Goal: Transaction & Acquisition: Purchase product/service

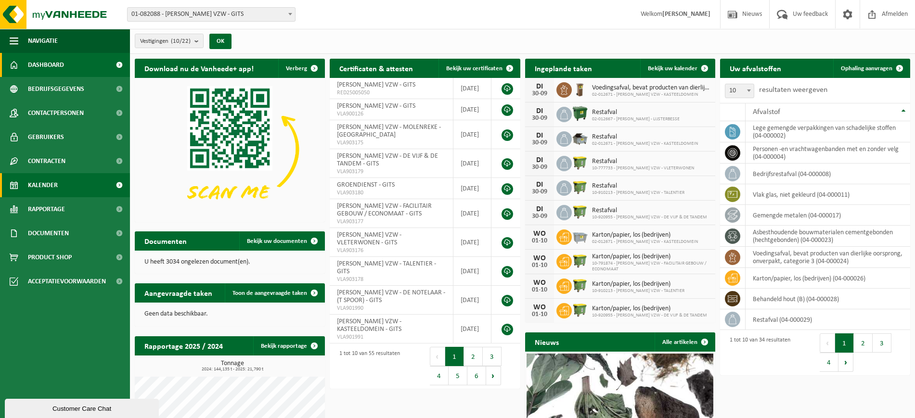
click at [64, 189] on link "Kalender" at bounding box center [65, 185] width 130 height 24
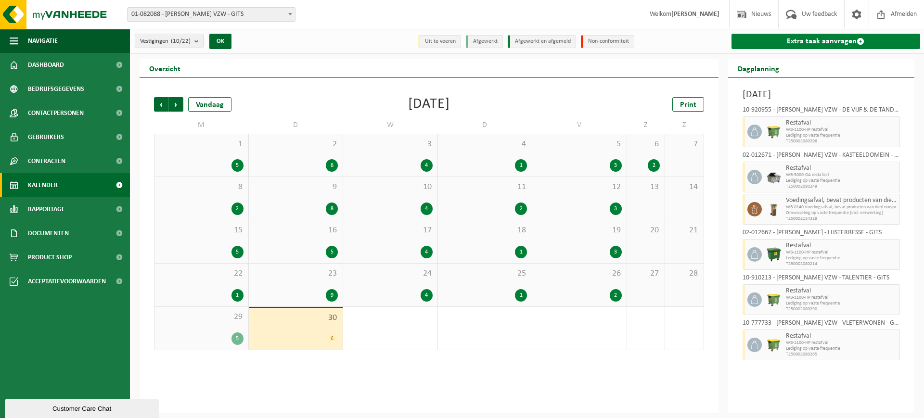
click at [854, 44] on link "Extra taak aanvragen" at bounding box center [825, 41] width 189 height 15
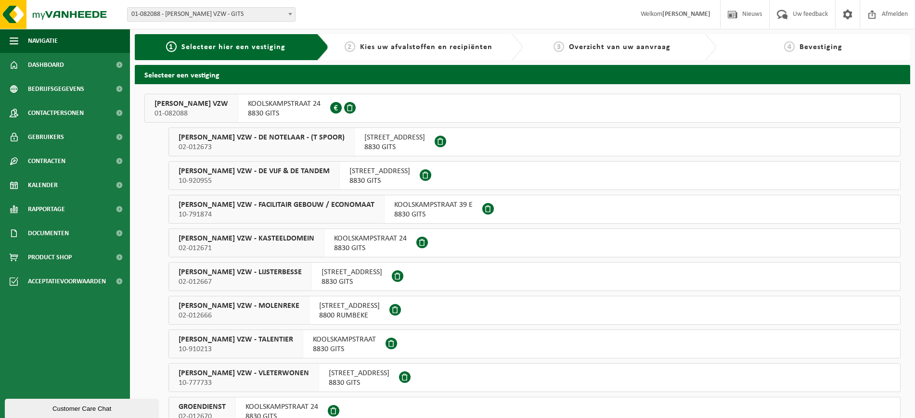
click at [219, 102] on span "DOMINIEK SAVIO VZW" at bounding box center [191, 104] width 74 height 10
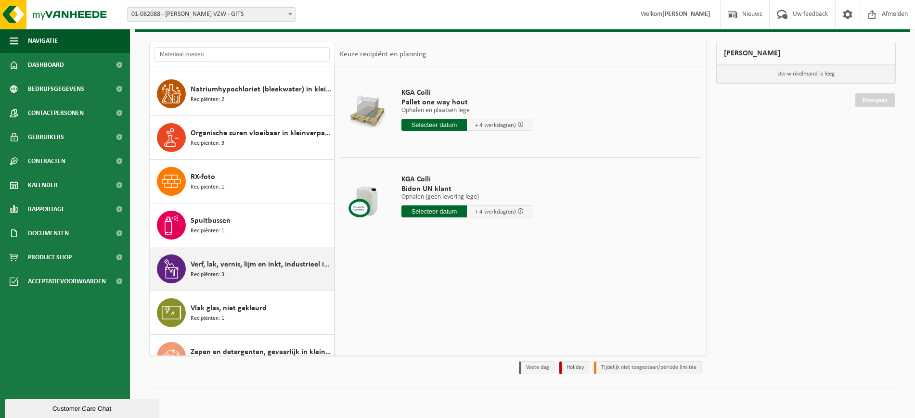
scroll to position [605, 0]
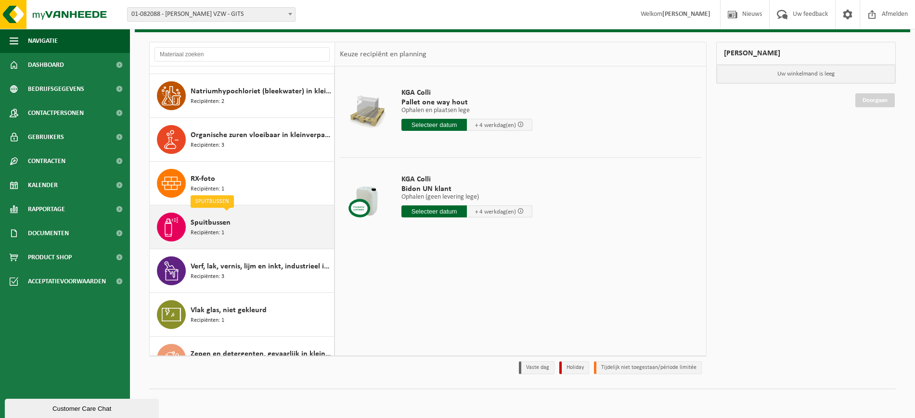
click at [206, 234] on span "Recipiënten: 1" at bounding box center [208, 233] width 34 height 9
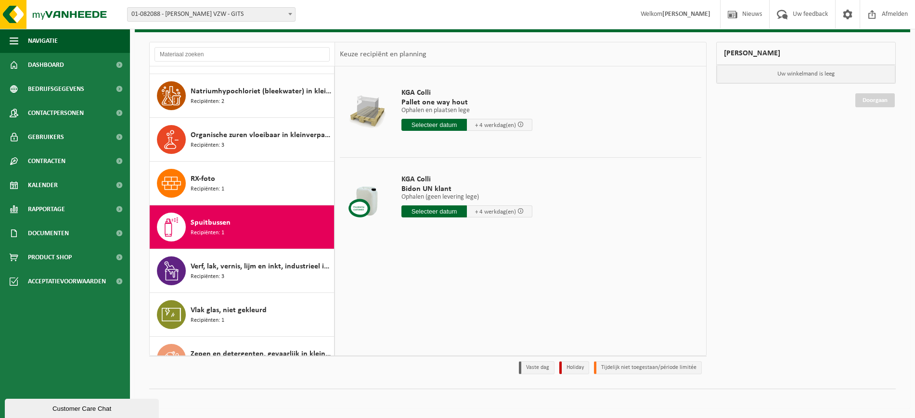
scroll to position [630, 0]
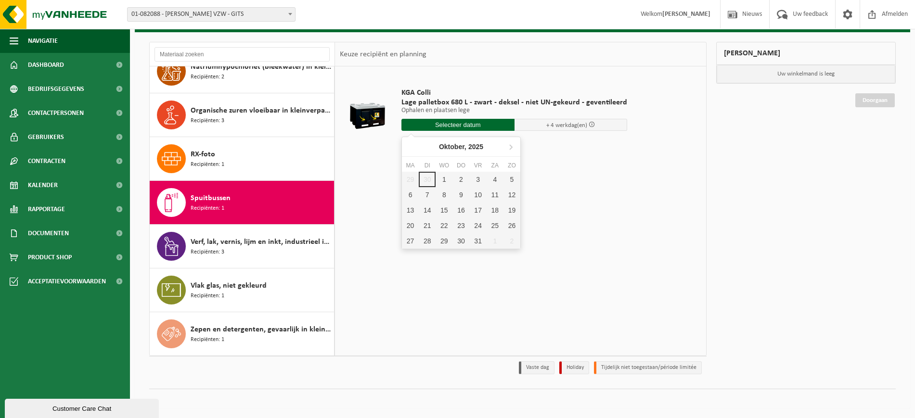
click at [465, 121] on input "text" at bounding box center [457, 125] width 113 height 12
click at [407, 195] on div "6" at bounding box center [410, 194] width 17 height 15
type input "Van 2025-10-06"
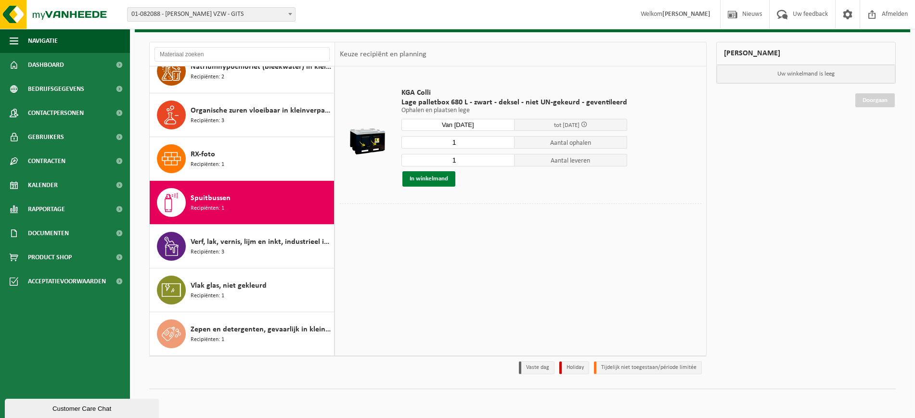
click at [424, 180] on button "In winkelmand" at bounding box center [428, 178] width 53 height 15
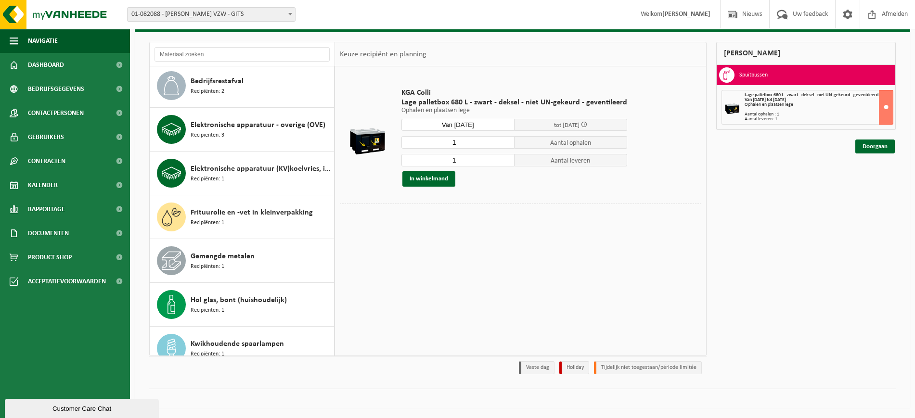
scroll to position [82, 0]
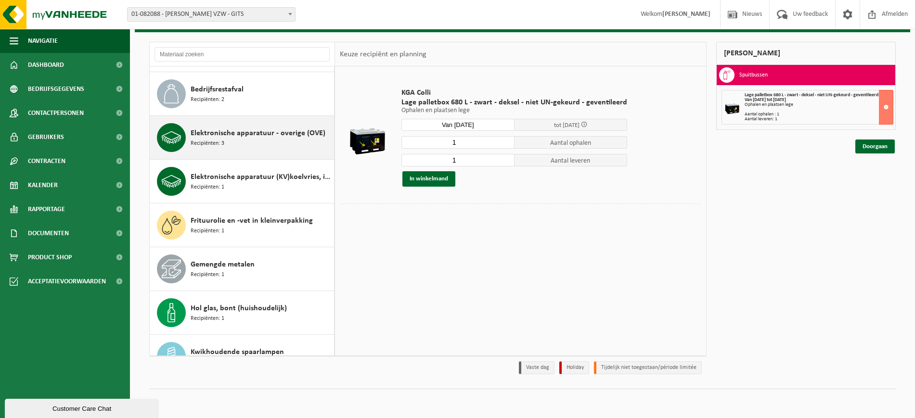
click at [232, 129] on span "Elektronische apparatuur - overige (OVE)" at bounding box center [258, 133] width 135 height 12
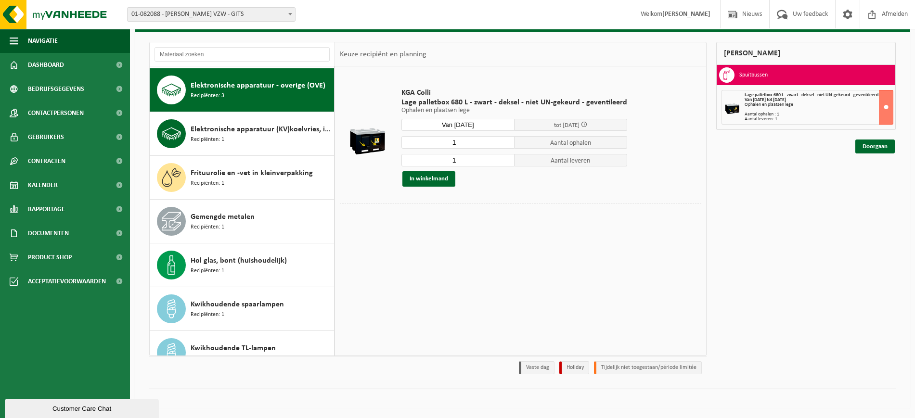
scroll to position [131, 0]
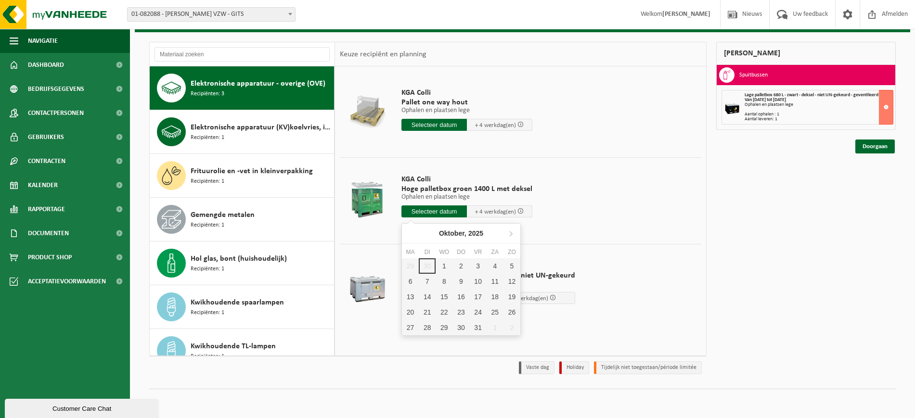
click at [444, 211] on input "text" at bounding box center [433, 211] width 65 height 12
click at [415, 279] on div "6" at bounding box center [410, 281] width 17 height 15
type input "Van 2025-10-06"
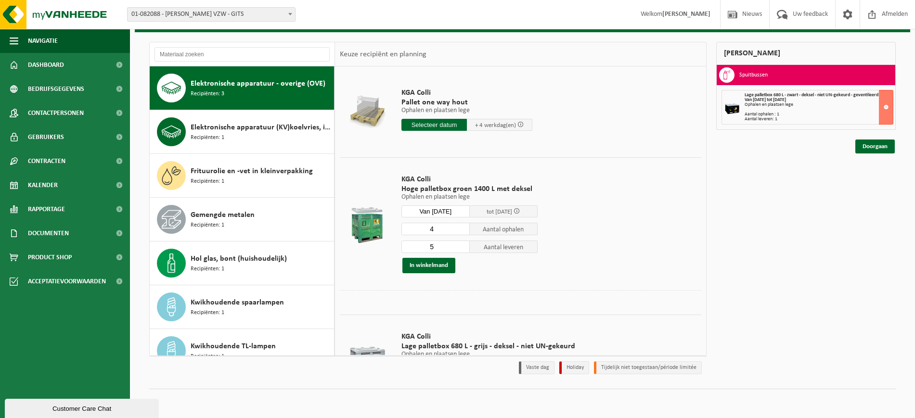
click at [462, 230] on input "4" at bounding box center [435, 229] width 68 height 13
click at [462, 230] on input "3" at bounding box center [435, 229] width 68 height 13
type input "2"
click at [462, 230] on input "2" at bounding box center [435, 229] width 68 height 13
click at [447, 244] on input "5" at bounding box center [435, 247] width 68 height 13
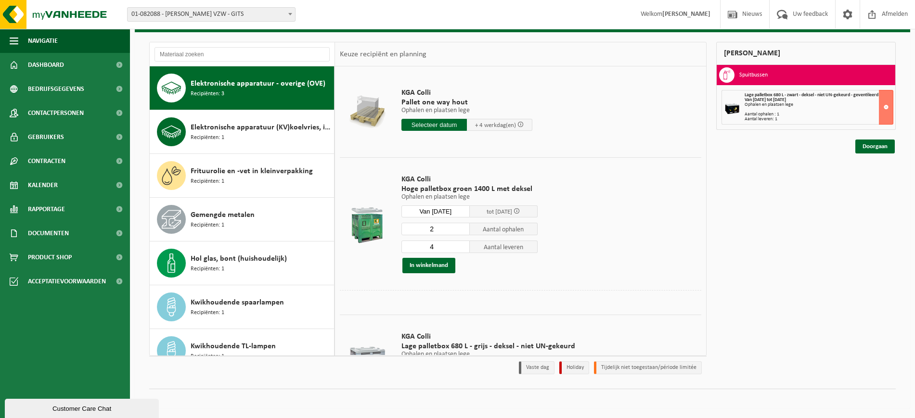
click at [461, 247] on input "4" at bounding box center [435, 247] width 68 height 13
type input "3"
click at [461, 247] on input "3" at bounding box center [435, 247] width 68 height 13
type input "3"
click at [460, 226] on input "3" at bounding box center [435, 229] width 68 height 13
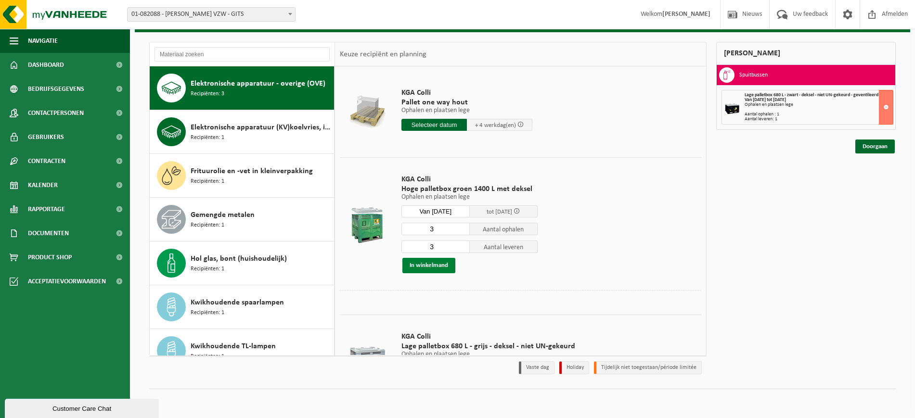
click at [432, 266] on button "In winkelmand" at bounding box center [428, 265] width 53 height 15
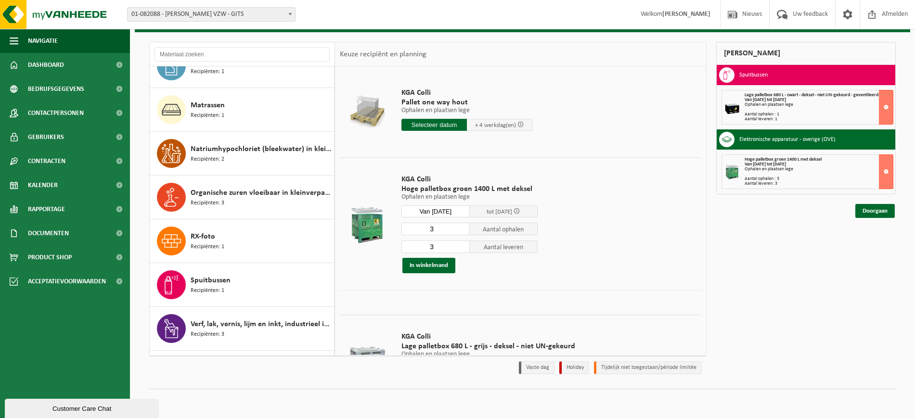
scroll to position [625, 0]
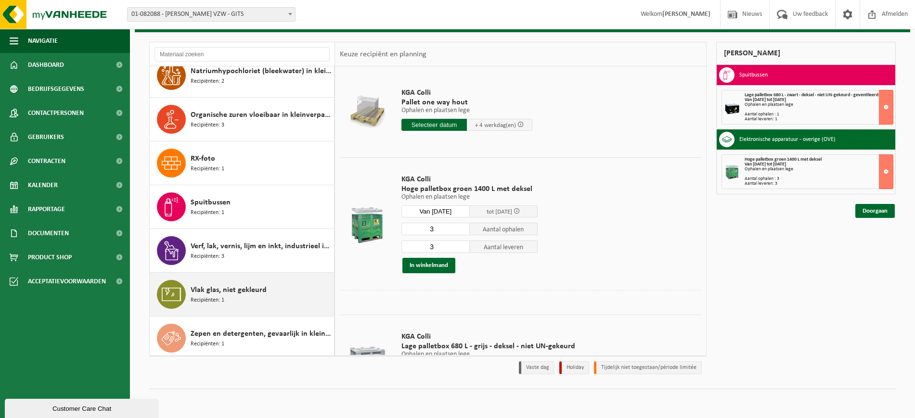
click at [223, 292] on span "Vlak glas, niet gekleurd" at bounding box center [229, 290] width 76 height 12
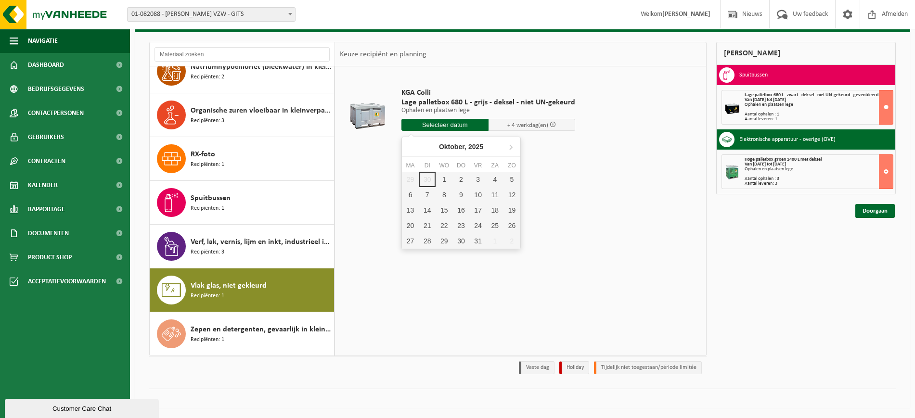
click at [450, 122] on input "text" at bounding box center [444, 125] width 87 height 12
click at [415, 196] on div "6" at bounding box center [410, 194] width 17 height 15
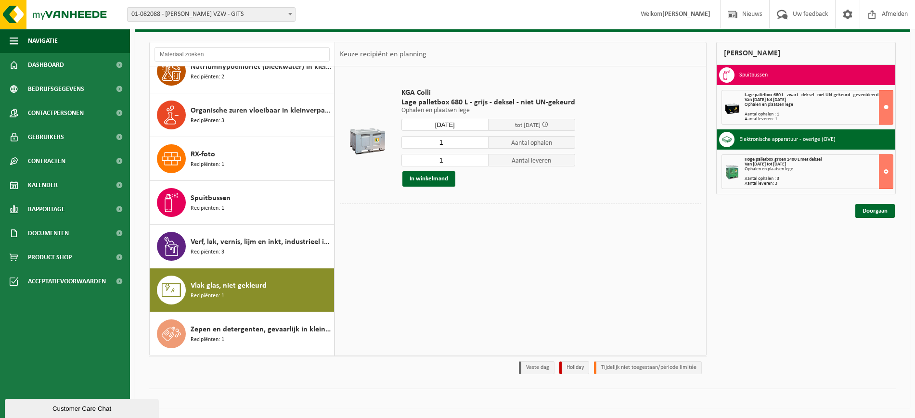
type input "Van 2025-10-06"
click at [479, 140] on input "2" at bounding box center [444, 142] width 87 height 13
click at [479, 140] on input "3" at bounding box center [444, 142] width 87 height 13
type input "4"
click at [479, 140] on input "4" at bounding box center [444, 142] width 87 height 13
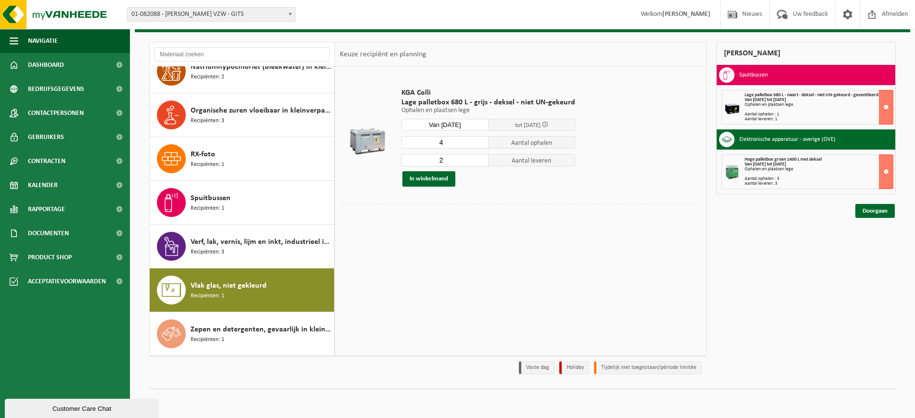
click at [476, 156] on input "2" at bounding box center [444, 160] width 87 height 13
click at [481, 157] on input "3" at bounding box center [444, 160] width 87 height 13
type input "4"
click at [481, 157] on input "4" at bounding box center [444, 160] width 87 height 13
click at [434, 178] on button "In winkelmand" at bounding box center [428, 178] width 53 height 15
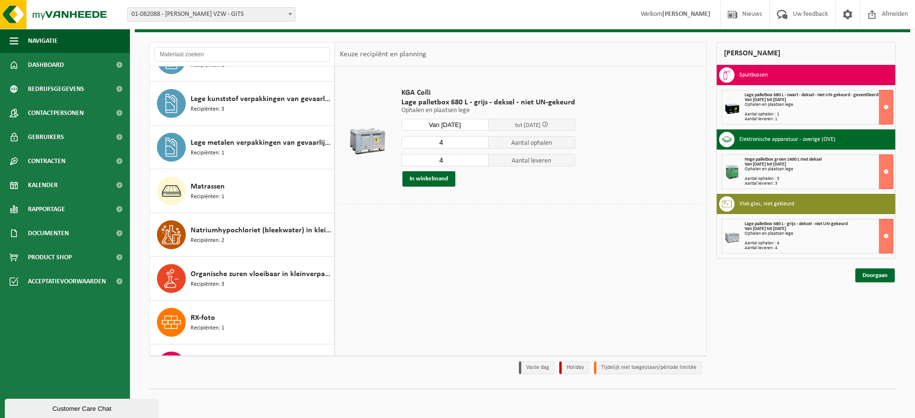
scroll to position [390, 0]
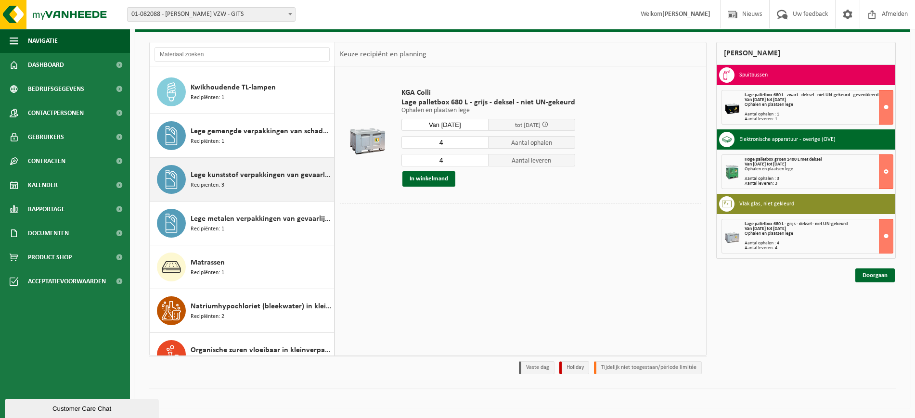
click at [241, 181] on div "Lege kunststof verpakkingen van gevaarlijke stoffen Recipiënten: 3" at bounding box center [261, 179] width 141 height 29
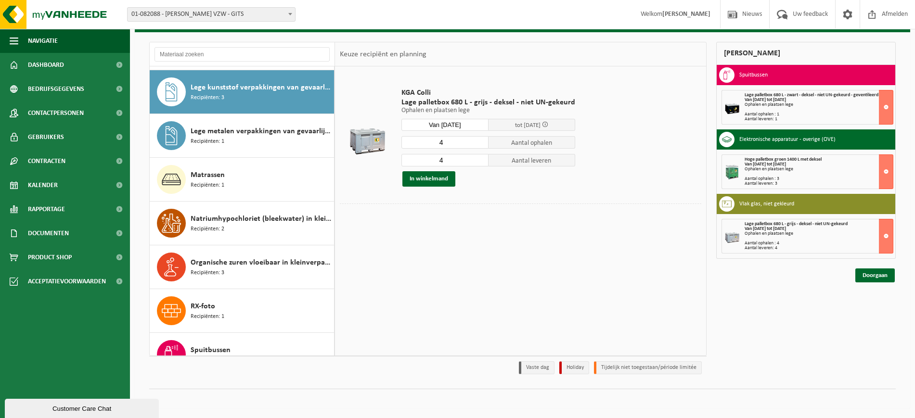
scroll to position [482, 0]
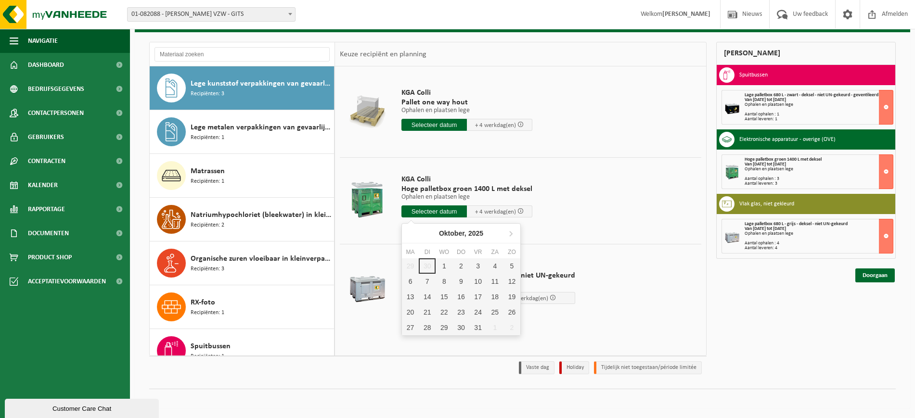
click at [437, 210] on input "text" at bounding box center [433, 211] width 65 height 12
click at [411, 282] on div "6" at bounding box center [410, 281] width 17 height 15
type input "Van 2025-10-06"
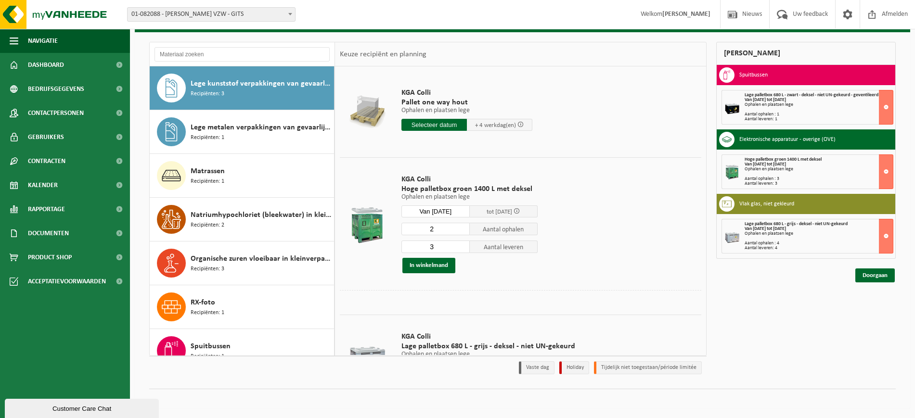
type input "2"
click at [459, 230] on input "2" at bounding box center [435, 229] width 68 height 13
type input "2"
click at [461, 248] on input "2" at bounding box center [435, 247] width 68 height 13
click at [438, 262] on button "In winkelmand" at bounding box center [428, 265] width 53 height 15
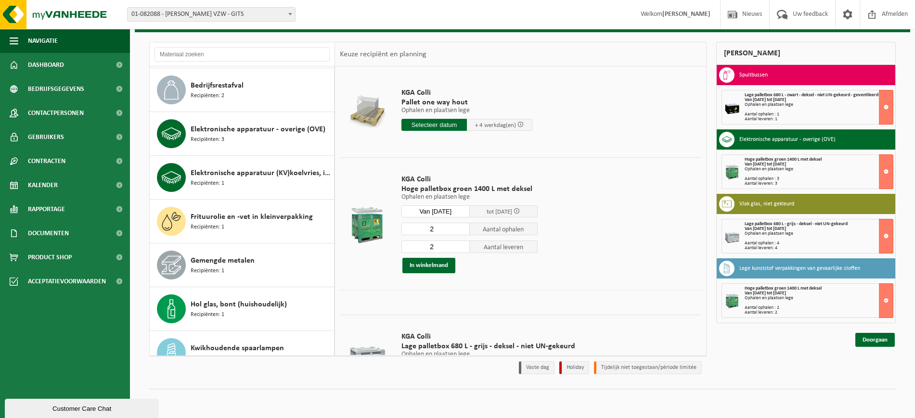
scroll to position [97, 0]
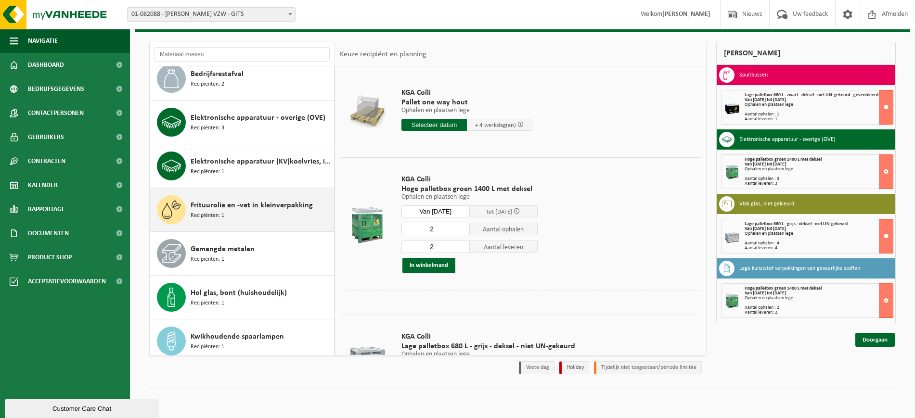
click at [177, 214] on icon at bounding box center [171, 209] width 19 height 19
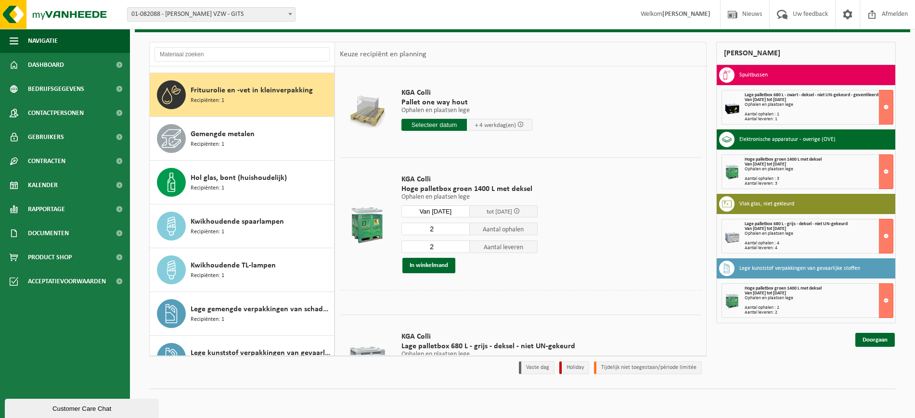
scroll to position [219, 0]
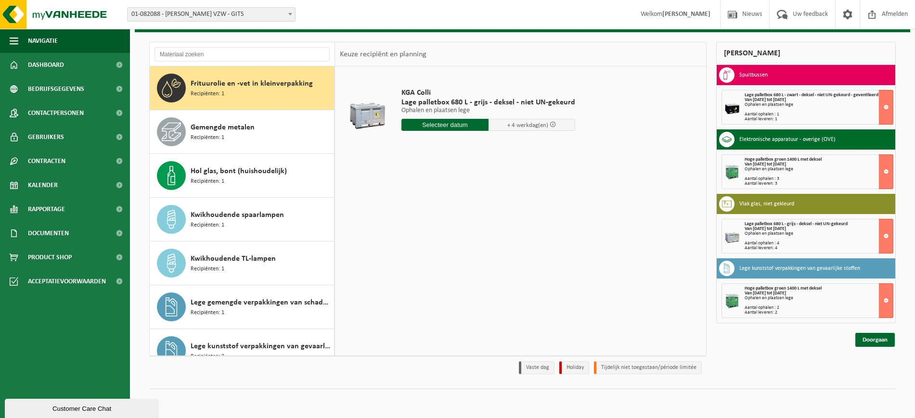
click at [436, 122] on input "text" at bounding box center [444, 125] width 87 height 12
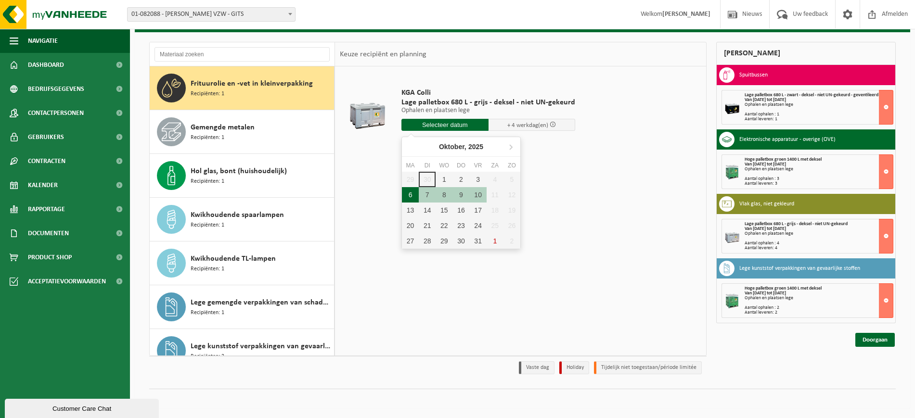
click at [407, 196] on div "6" at bounding box center [410, 194] width 17 height 15
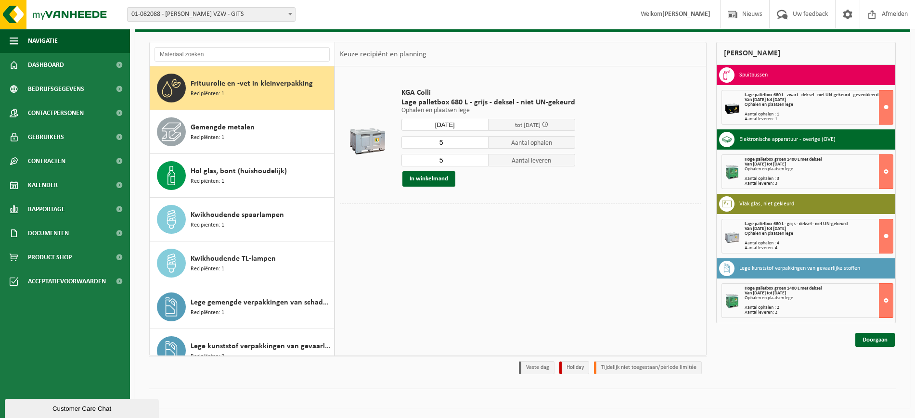
type input "Van 2025-10-06"
click at [461, 142] on input "5" at bounding box center [444, 142] width 87 height 13
click at [479, 143] on input "4" at bounding box center [444, 142] width 87 height 13
click at [479, 143] on input "3" at bounding box center [444, 142] width 87 height 13
type input "2"
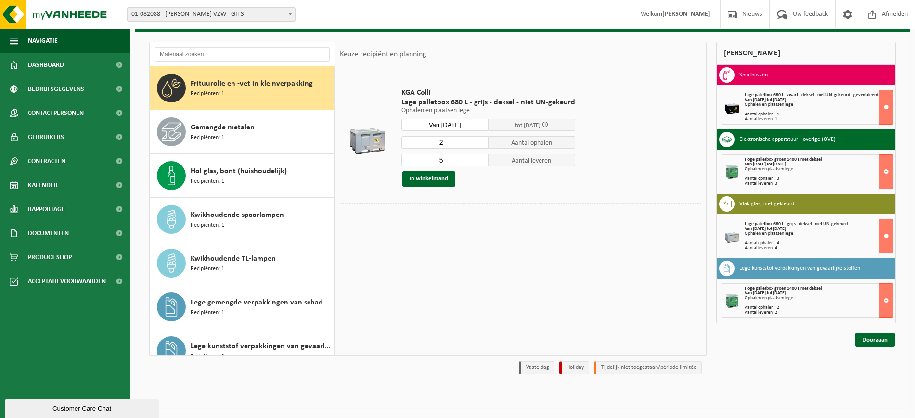
click at [479, 143] on input "2" at bounding box center [444, 142] width 87 height 13
click at [470, 160] on input "5" at bounding box center [444, 160] width 87 height 13
click at [479, 161] on input "4" at bounding box center [444, 160] width 87 height 13
click at [479, 161] on input "3" at bounding box center [444, 160] width 87 height 13
type input "2"
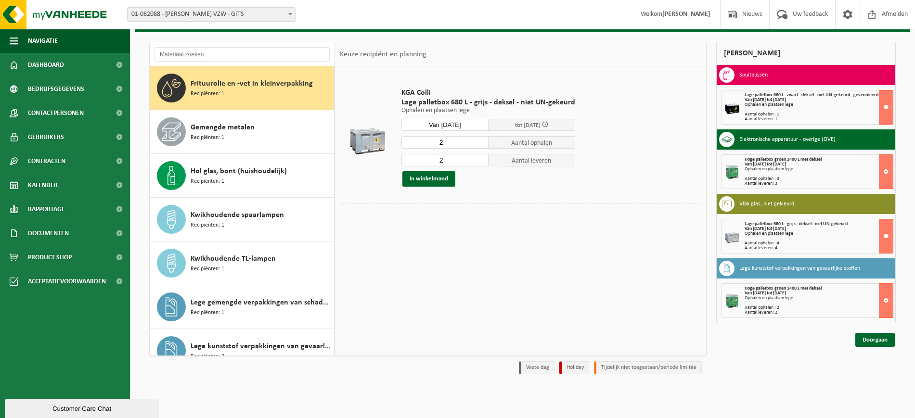
click at [479, 161] on input "2" at bounding box center [444, 160] width 87 height 13
click at [443, 178] on button "In winkelmand" at bounding box center [428, 178] width 53 height 15
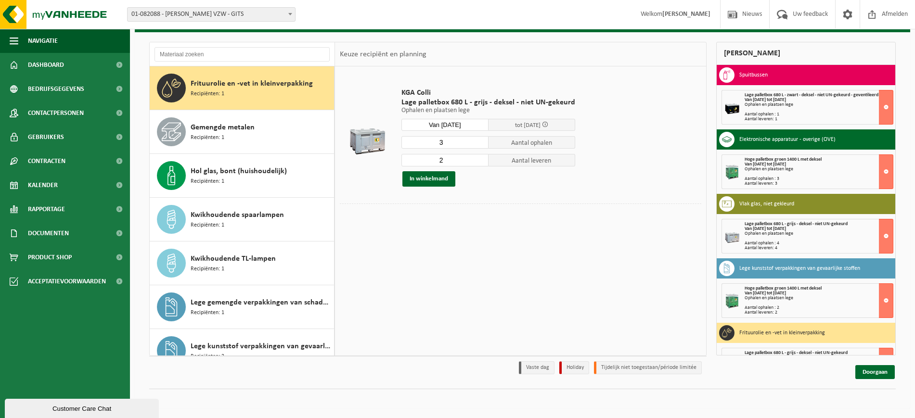
type input "3"
click at [479, 139] on input "3" at bounding box center [444, 142] width 87 height 13
type input "3"
click at [477, 157] on input "3" at bounding box center [444, 160] width 87 height 13
click at [442, 181] on button "In winkelmand" at bounding box center [428, 178] width 53 height 15
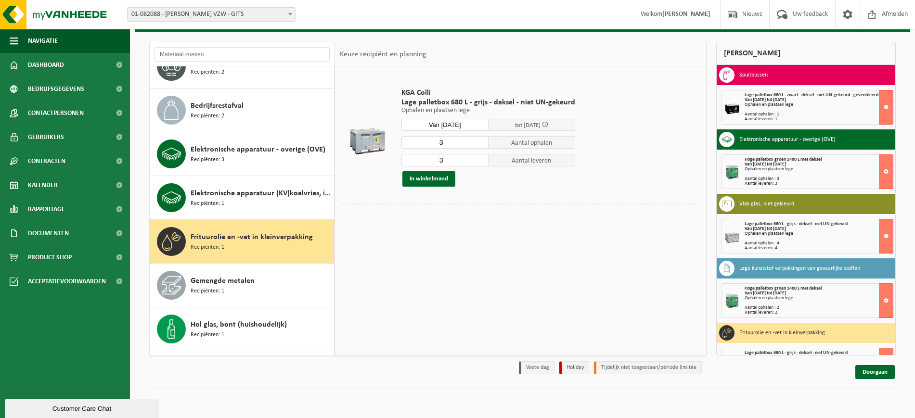
scroll to position [36, 0]
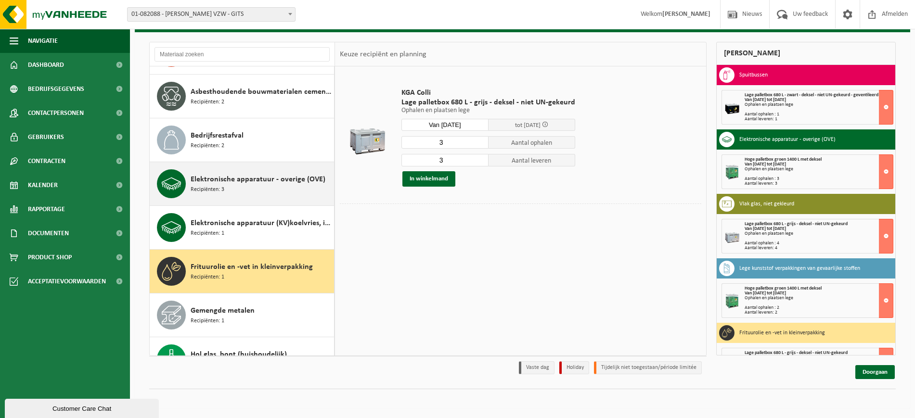
click at [232, 174] on span "Elektronische apparatuur - overige (OVE)" at bounding box center [258, 180] width 135 height 12
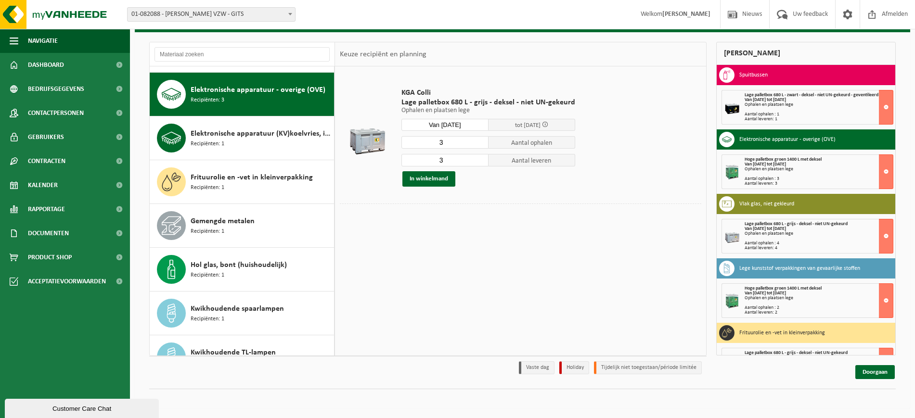
scroll to position [131, 0]
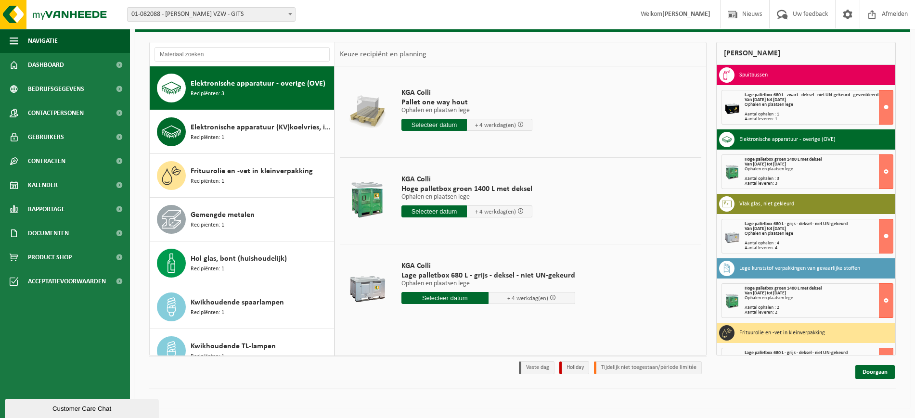
click at [421, 209] on input "text" at bounding box center [433, 211] width 65 height 12
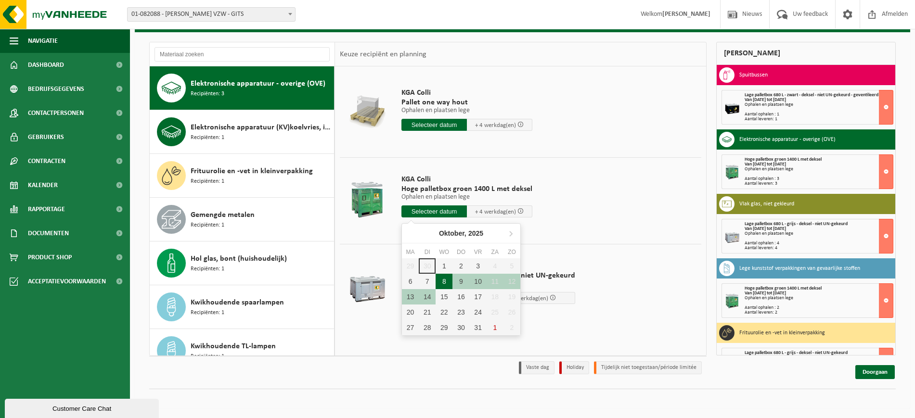
click at [448, 278] on div "8" at bounding box center [443, 281] width 17 height 15
type input "Van 2025-10-08"
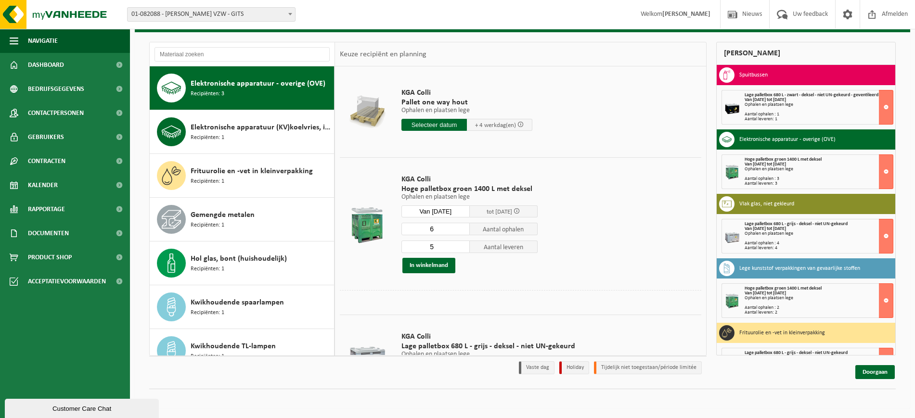
type input "6"
click at [460, 227] on input "6" at bounding box center [435, 229] width 68 height 13
type input "6"
click at [460, 242] on input "6" at bounding box center [435, 247] width 68 height 13
click at [436, 267] on button "In winkelmand" at bounding box center [428, 265] width 53 height 15
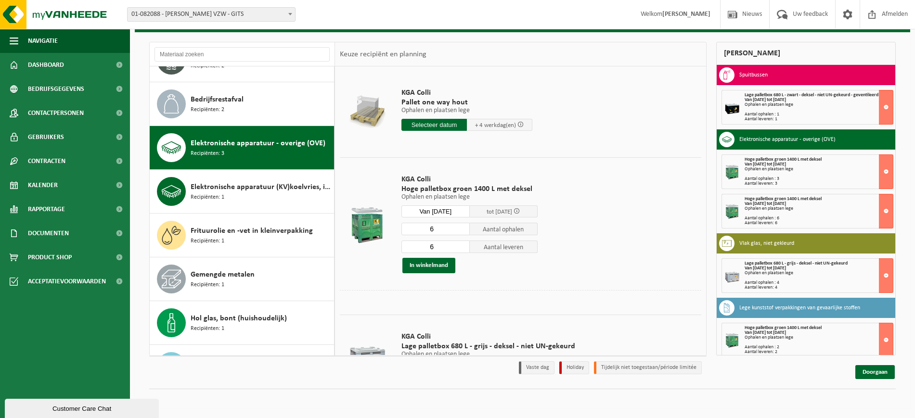
scroll to position [0, 0]
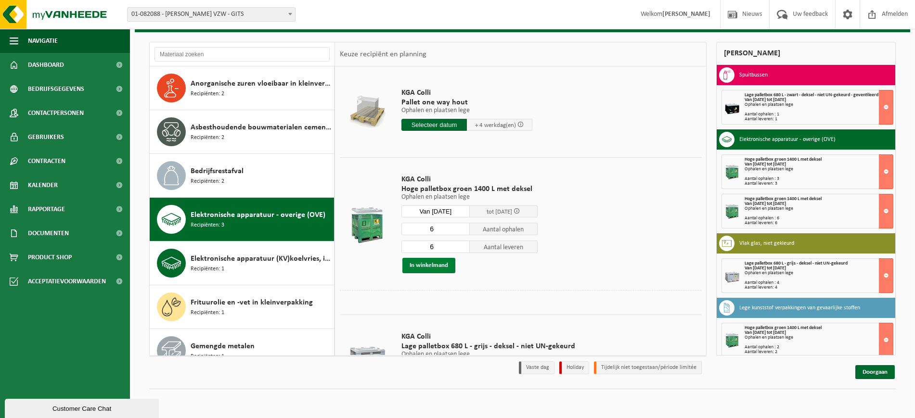
click at [424, 266] on button "In winkelmand" at bounding box center [428, 265] width 53 height 15
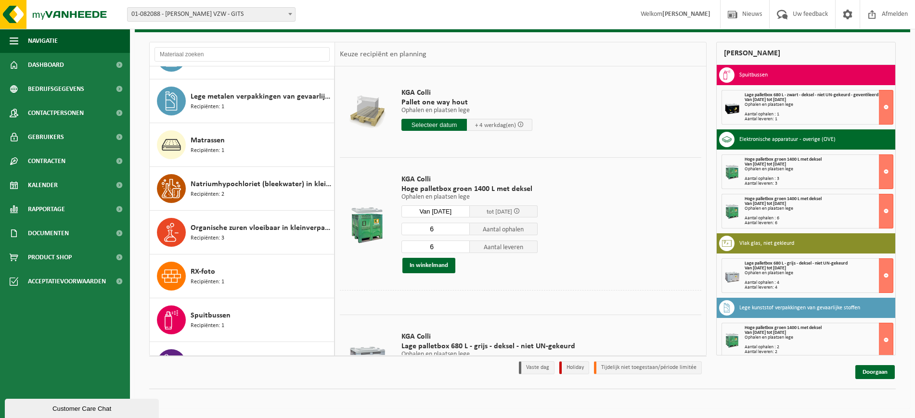
scroll to position [630, 0]
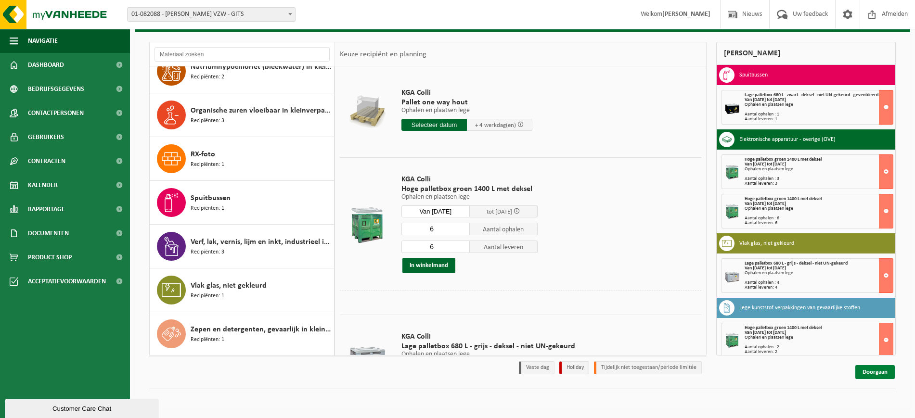
click at [874, 369] on link "Doorgaan" at bounding box center [874, 372] width 39 height 14
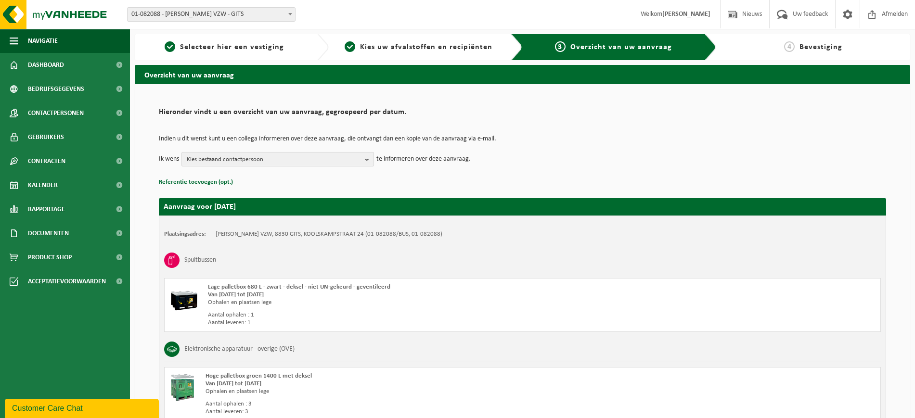
click at [363, 156] on button "Kies bestaand contactpersoon" at bounding box center [277, 159] width 192 height 14
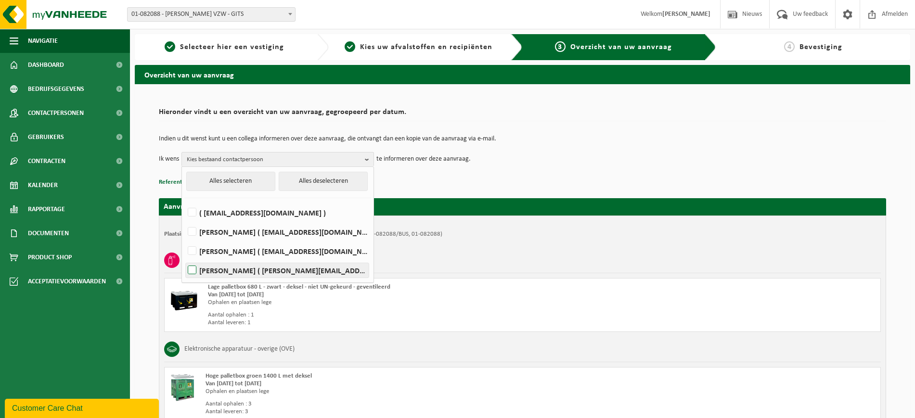
click at [194, 267] on label "DIRK JONCKHEERE ( dirk.jonckheere@dominiek-savio.be )" at bounding box center [277, 270] width 183 height 14
click at [184, 258] on input "DIRK JONCKHEERE ( dirk.jonckheere@dominiek-savio.be )" at bounding box center [184, 258] width 0 height 0
checkbox input "true"
click at [494, 273] on div "Spuitbussen" at bounding box center [522, 260] width 716 height 25
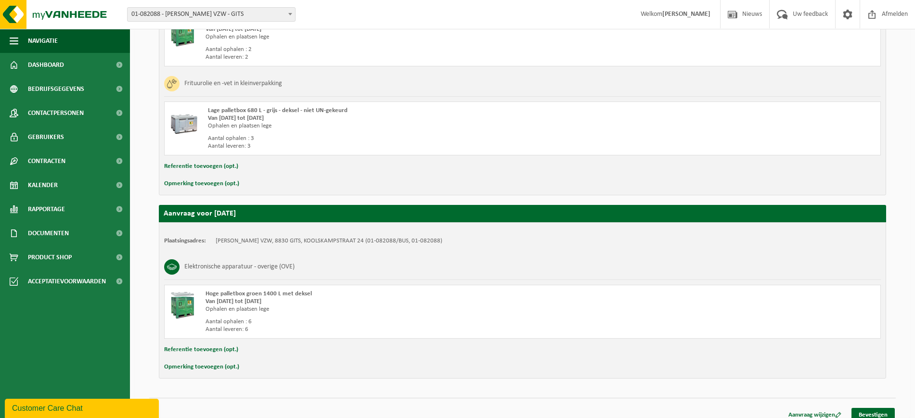
scroll to position [542, 0]
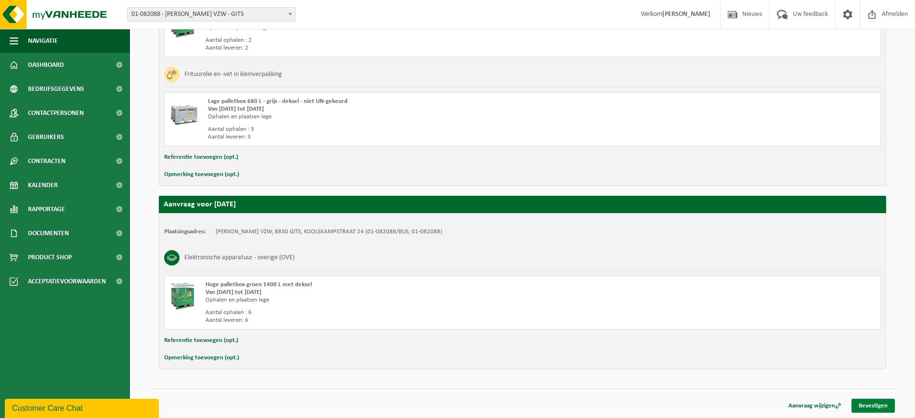
click at [869, 405] on link "Bevestigen" at bounding box center [872, 406] width 43 height 14
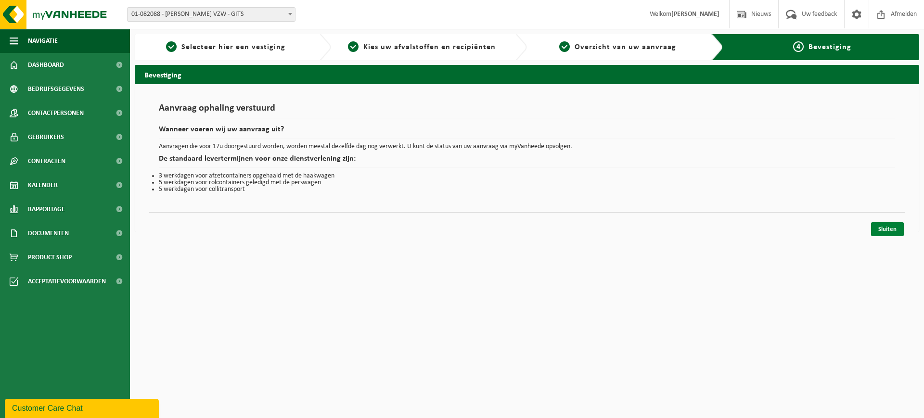
click at [885, 229] on link "Sluiten" at bounding box center [887, 229] width 33 height 14
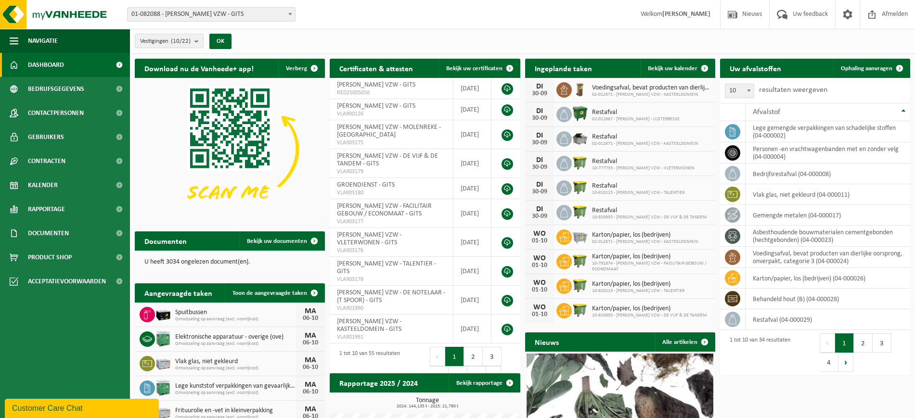
click at [264, 15] on span "01-082088 - [PERSON_NAME] VZW - GITS" at bounding box center [210, 14] width 167 height 13
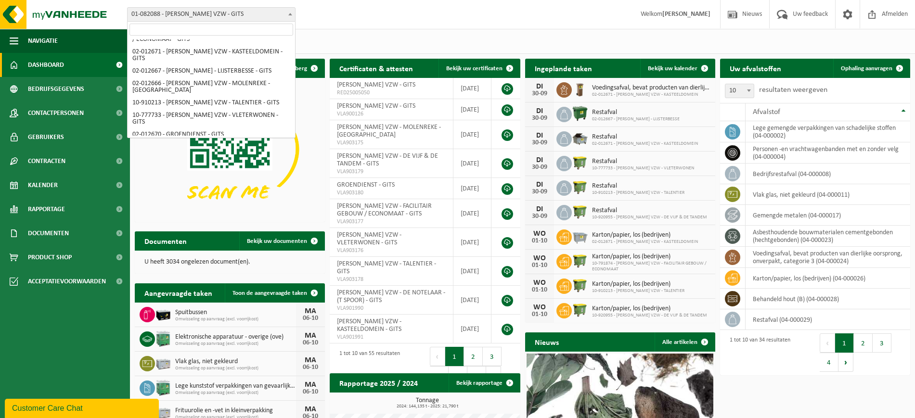
scroll to position [76, 0]
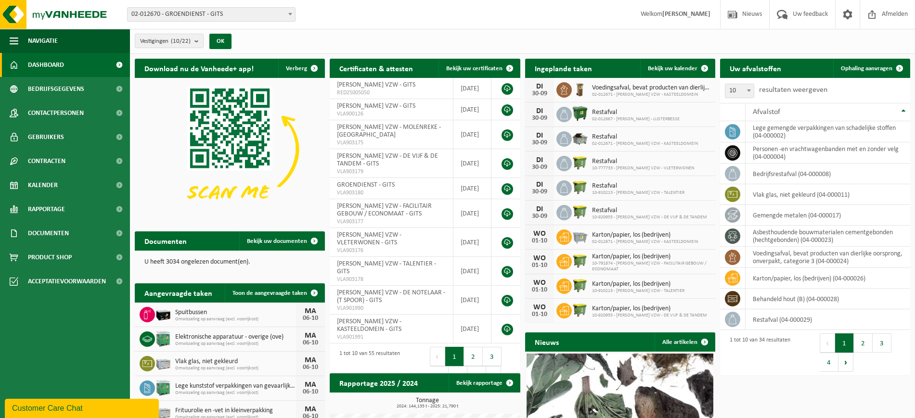
select select "2451"
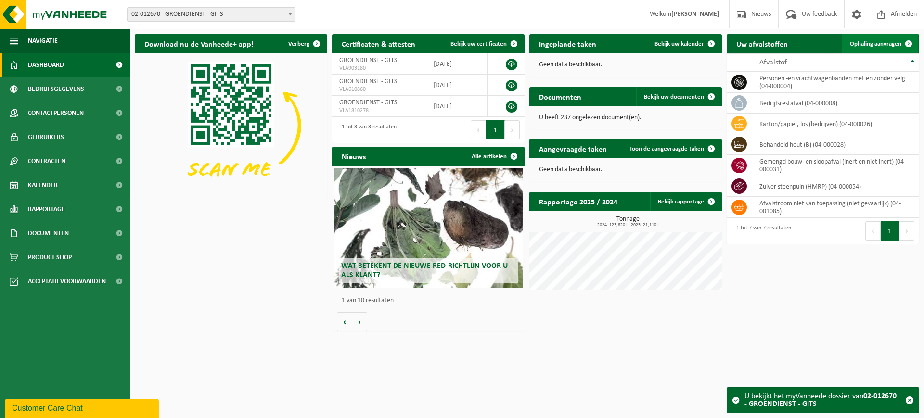
click at [877, 41] on span "Ophaling aanvragen" at bounding box center [875, 44] width 51 height 6
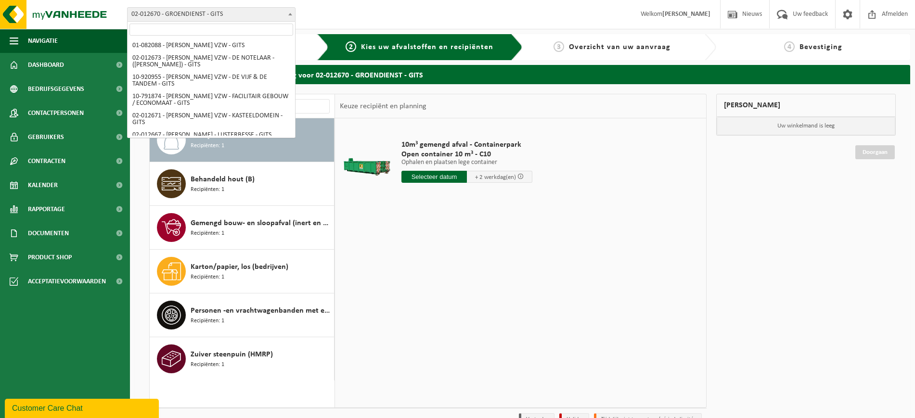
click at [291, 15] on b at bounding box center [290, 14] width 4 height 2
select select "606"
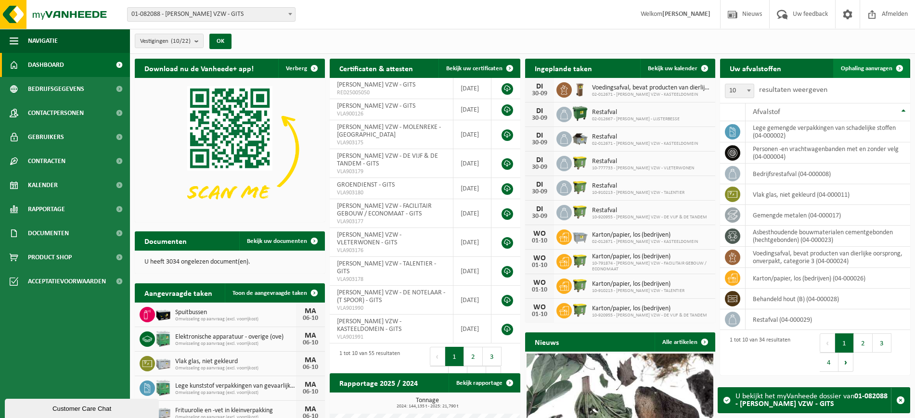
click at [864, 65] on span "Ophaling aanvragen" at bounding box center [865, 68] width 51 height 6
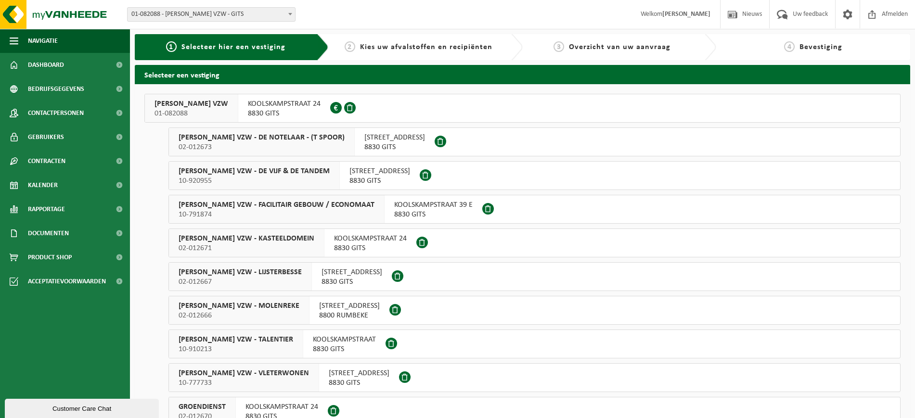
click at [231, 241] on span "DOMINIEK SAVIO VZW - KASTEELDOMEIN" at bounding box center [246, 239] width 136 height 10
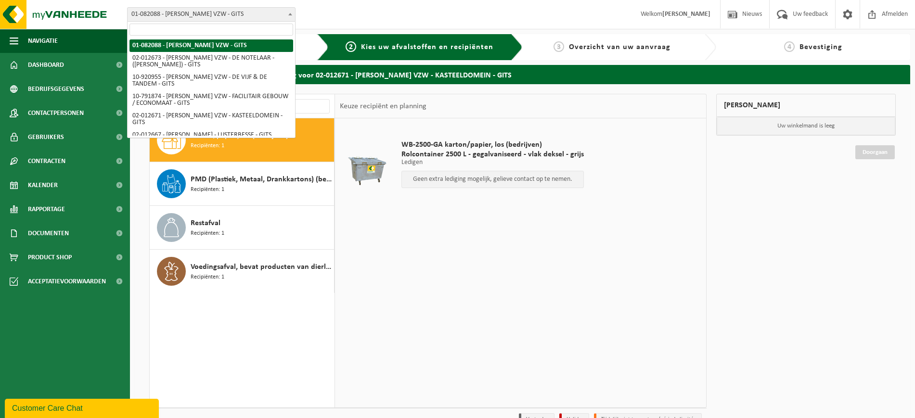
click at [292, 13] on span at bounding box center [290, 14] width 10 height 13
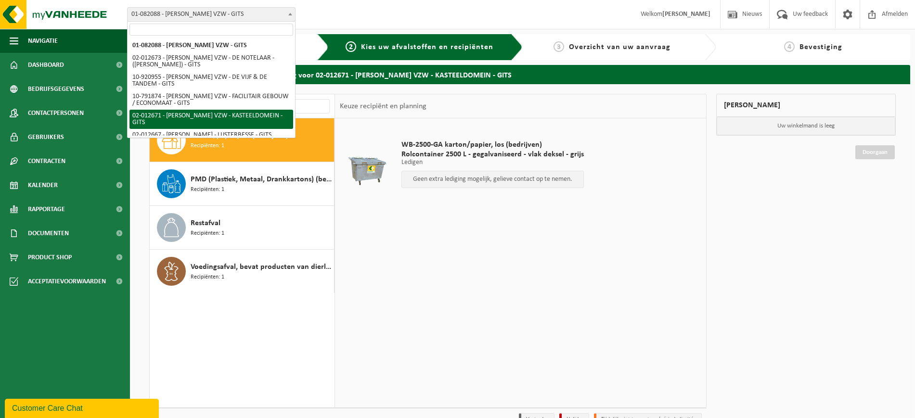
select select "2452"
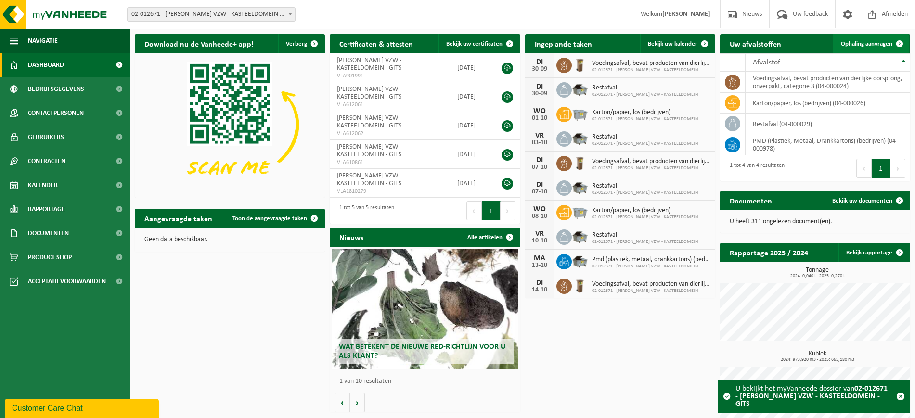
click at [858, 38] on link "Ophaling aanvragen" at bounding box center [871, 43] width 76 height 19
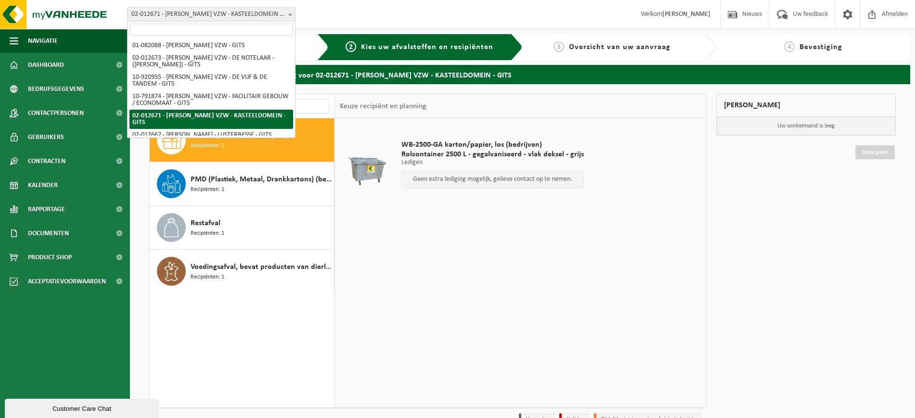
click at [284, 18] on span "02-012671 - [PERSON_NAME] VZW - KASTEELDOMEIN - GITS" at bounding box center [210, 14] width 167 height 13
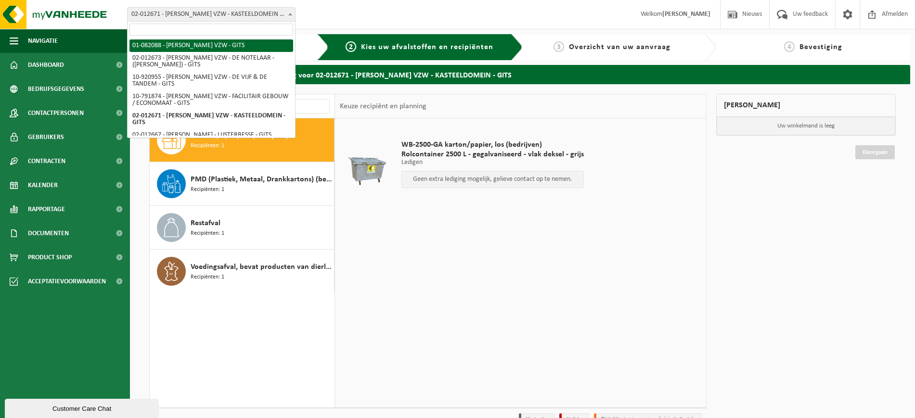
select select "606"
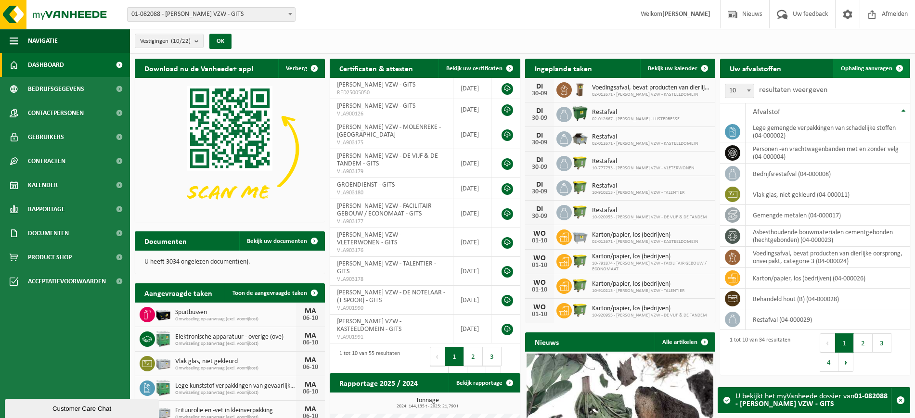
click at [845, 66] on span "Ophaling aanvragen" at bounding box center [865, 68] width 51 height 6
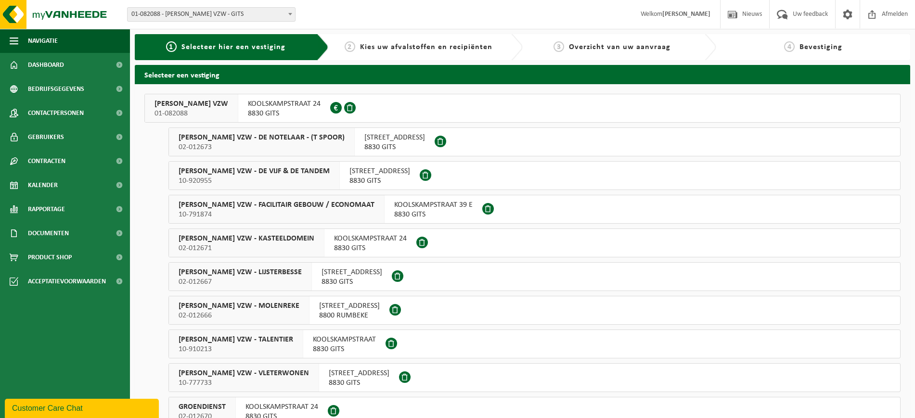
click at [203, 111] on span "01-082088" at bounding box center [191, 114] width 74 height 10
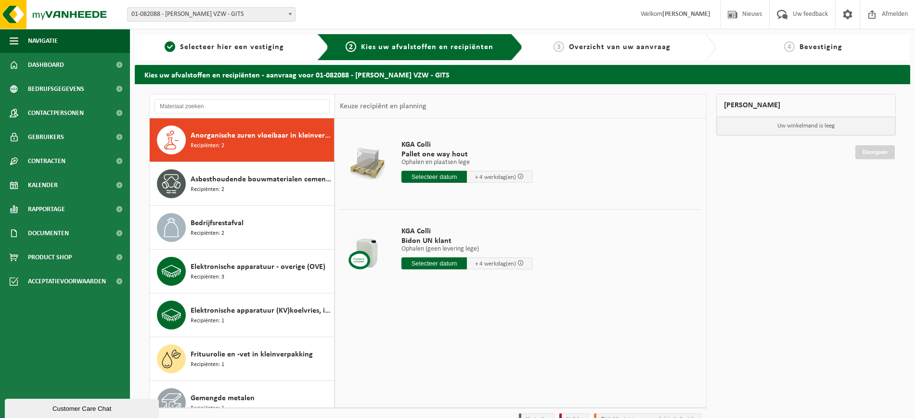
click at [292, 9] on span at bounding box center [290, 14] width 10 height 13
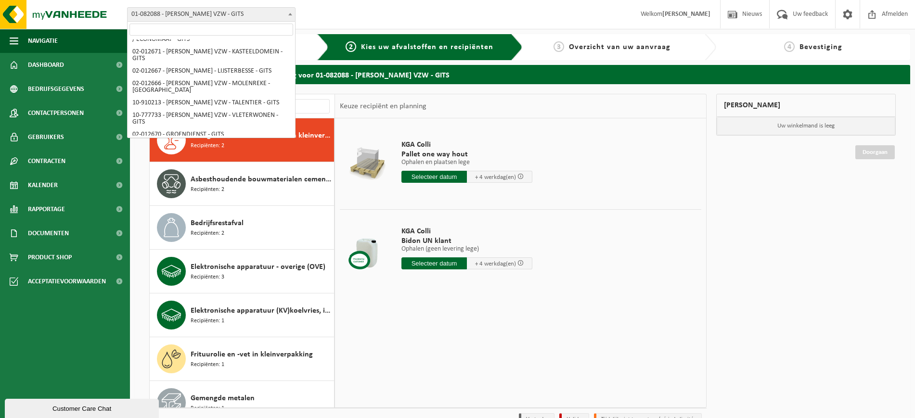
scroll to position [76, 0]
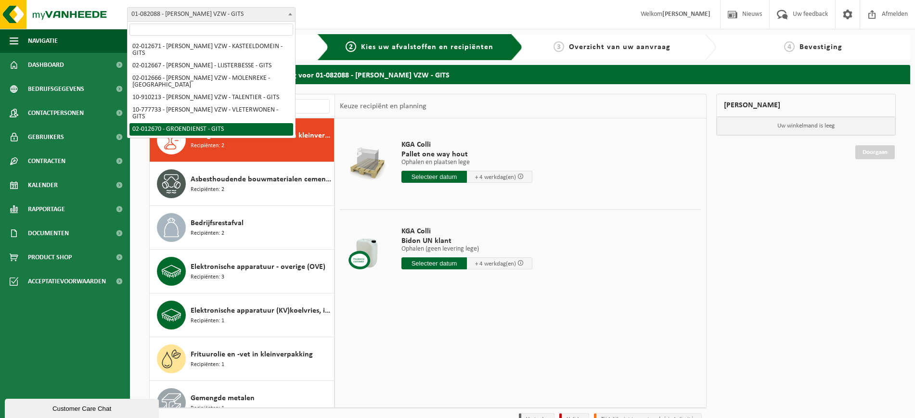
select select "2451"
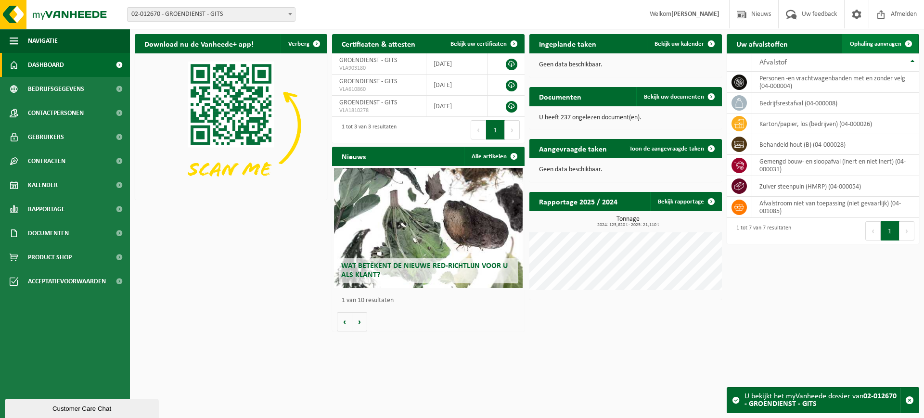
click at [877, 41] on span "Ophaling aanvragen" at bounding box center [875, 44] width 51 height 6
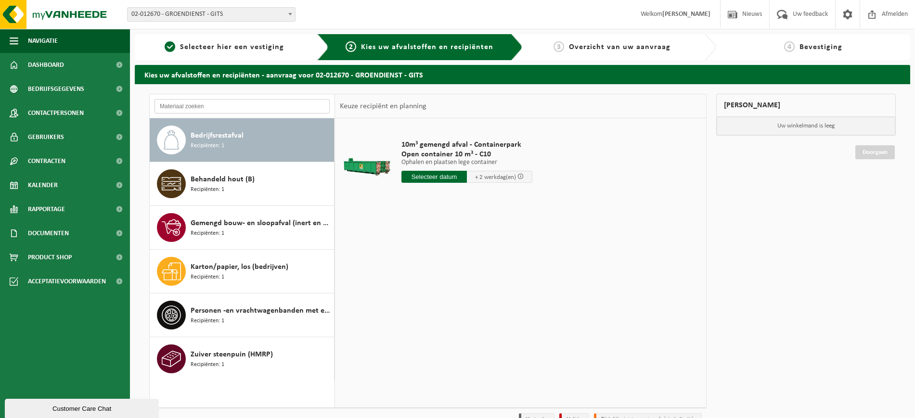
click at [260, 105] on input "text" at bounding box center [241, 106] width 175 height 14
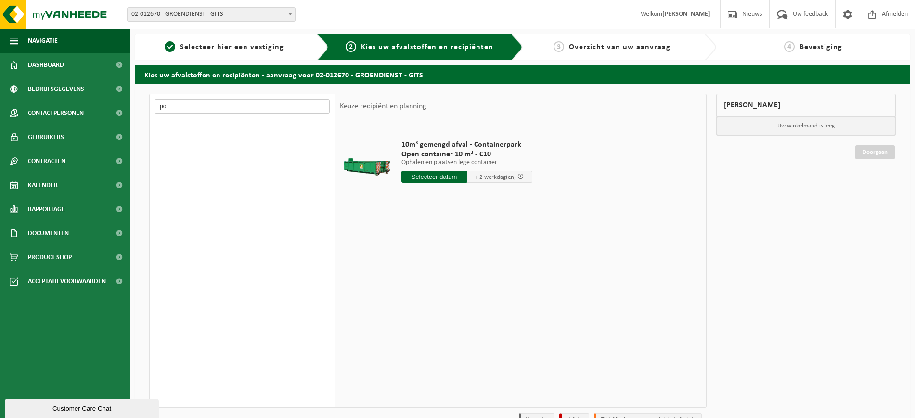
type input "p"
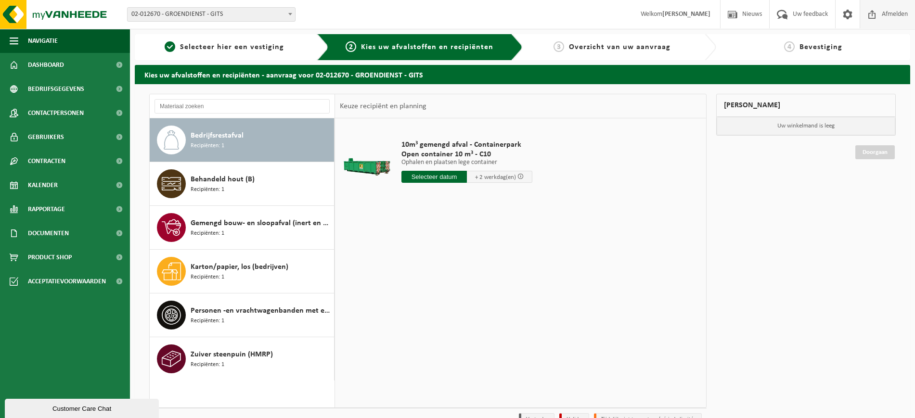
click at [888, 13] on span "Afmelden" at bounding box center [894, 14] width 31 height 28
